Goal: Use online tool/utility

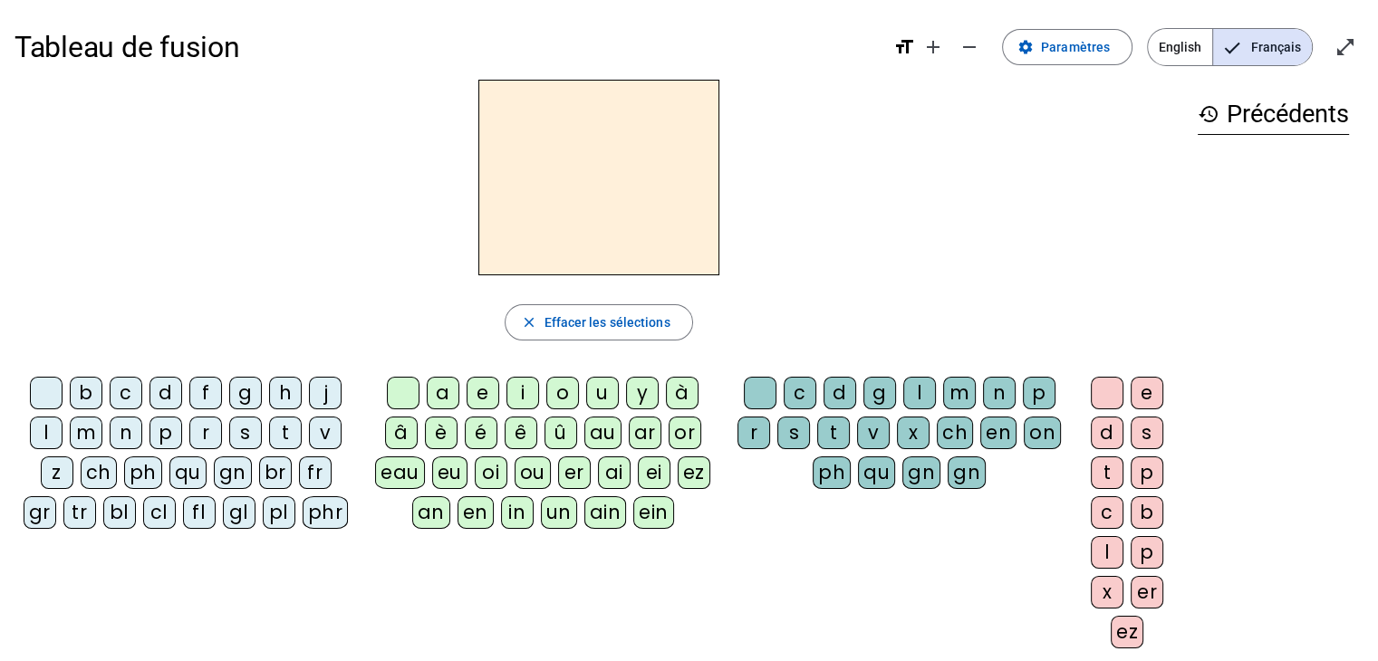
click at [85, 428] on div "m" at bounding box center [86, 433] width 33 height 33
click at [451, 384] on div "a" at bounding box center [443, 393] width 33 height 33
click at [325, 422] on div "v" at bounding box center [325, 433] width 33 height 33
click at [284, 428] on div "t" at bounding box center [285, 433] width 33 height 33
click at [43, 438] on div "l" at bounding box center [46, 433] width 33 height 33
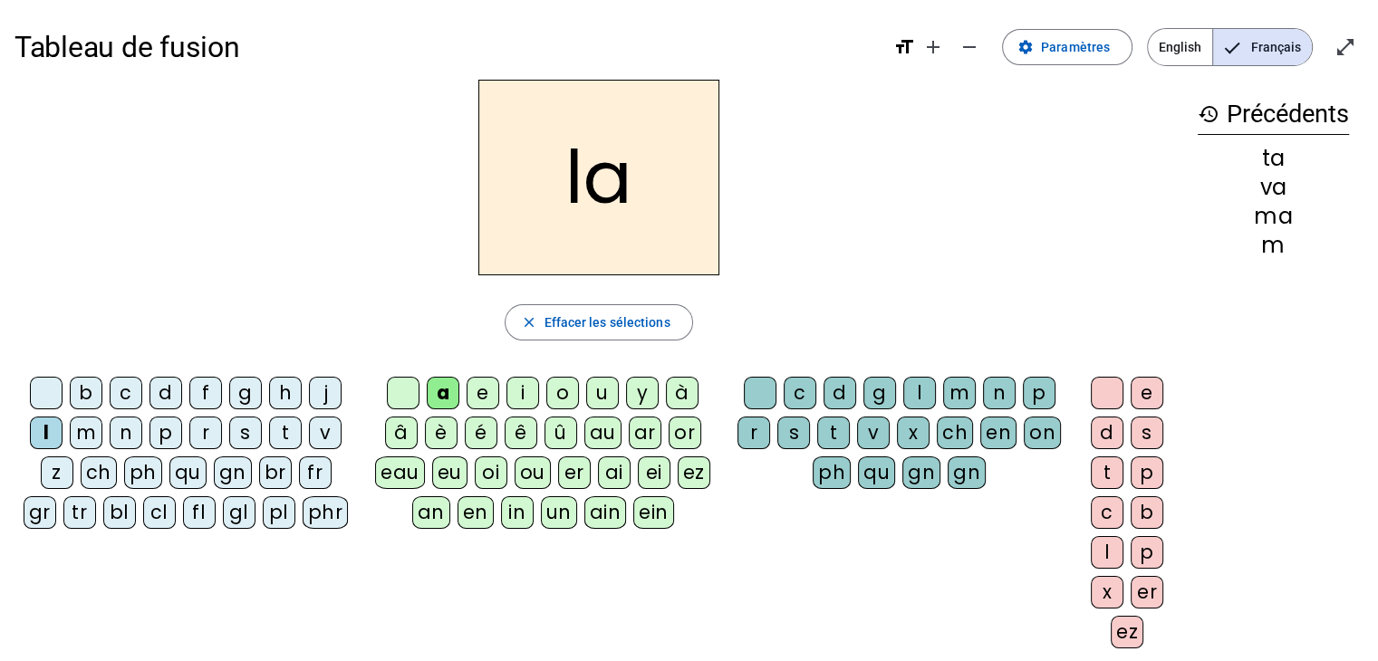
click at [495, 385] on div "e" at bounding box center [483, 393] width 33 height 33
click at [322, 385] on div "j" at bounding box center [325, 393] width 33 height 33
click at [129, 434] on div "n" at bounding box center [126, 433] width 33 height 33
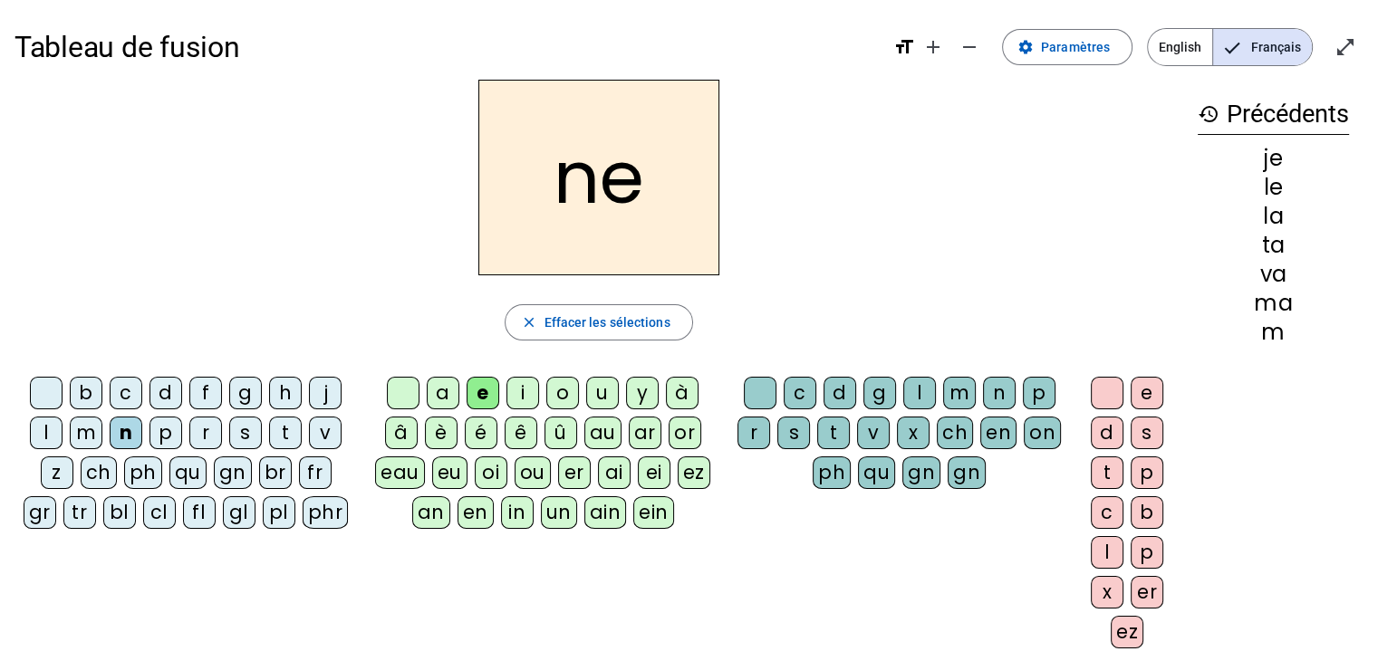
click at [159, 395] on div "d" at bounding box center [165, 393] width 33 height 33
click at [602, 389] on div "u" at bounding box center [602, 393] width 33 height 33
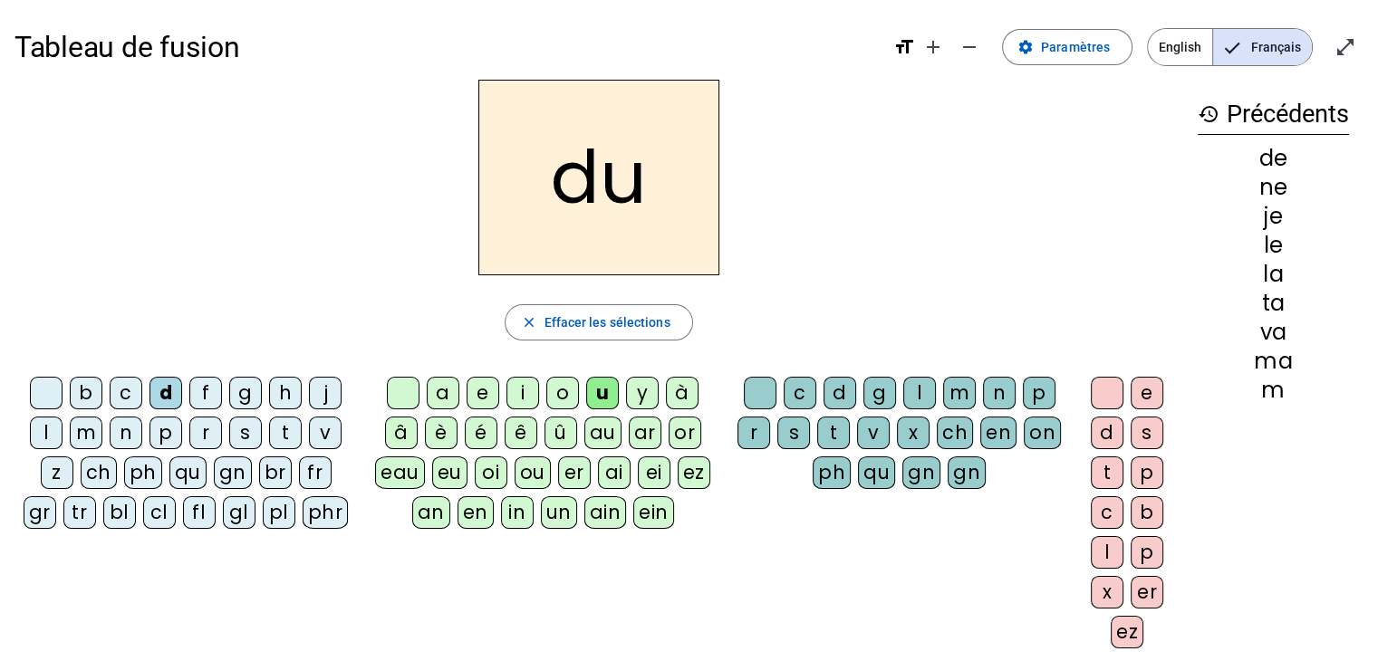
click at [286, 439] on div "t" at bounding box center [285, 433] width 33 height 33
click at [91, 380] on div "b" at bounding box center [86, 393] width 33 height 33
click at [786, 434] on div "s" at bounding box center [793, 433] width 33 height 33
